Goal: Navigation & Orientation: Find specific page/section

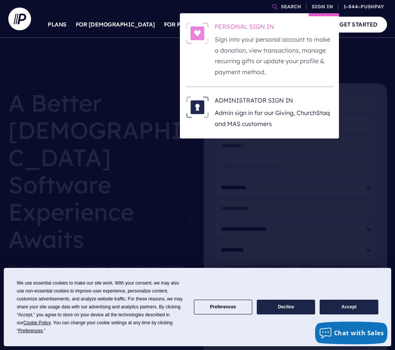
click at [250, 31] on h6 "PERSONAL SIGN IN" at bounding box center [274, 27] width 118 height 11
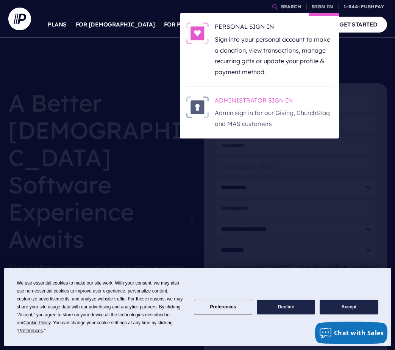
click at [241, 104] on h6 "ADMINISTRATOR SIGN IN" at bounding box center [274, 101] width 118 height 11
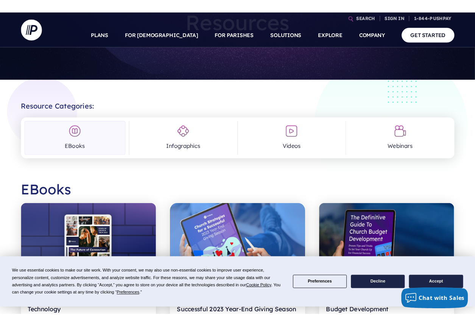
scroll to position [3, 0]
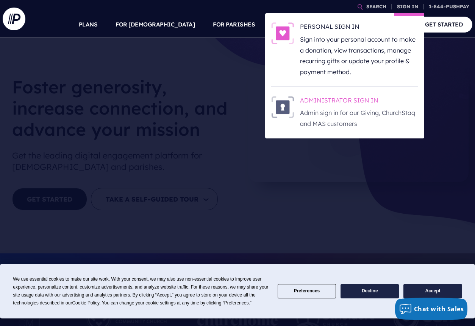
click at [328, 102] on h6 "ADMINISTRATOR SIGN IN" at bounding box center [359, 101] width 118 height 11
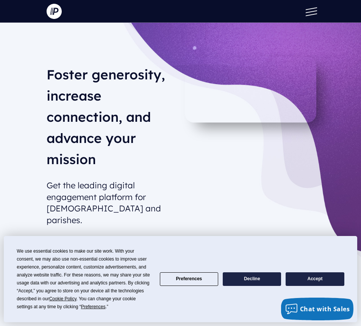
click at [244, 280] on button "Decline" at bounding box center [252, 280] width 58 height 14
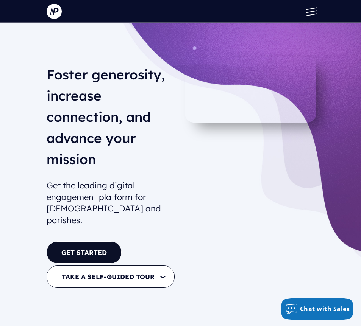
click at [306, 19] on button at bounding box center [309, 11] width 23 height 23
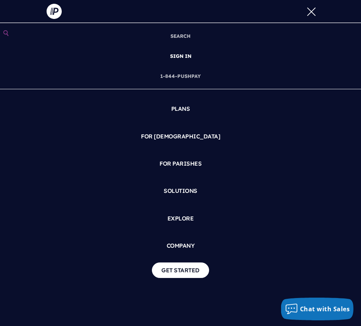
click at [185, 55] on link "SIGN IN" at bounding box center [180, 56] width 27 height 20
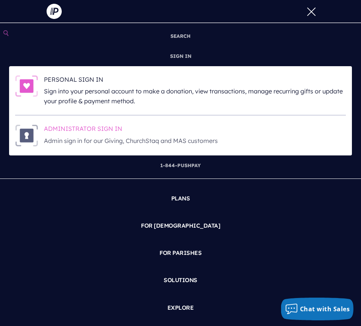
click at [96, 129] on h6 "ADMINISTRATOR SIGN IN" at bounding box center [195, 130] width 302 height 11
